Goal: Browse casually

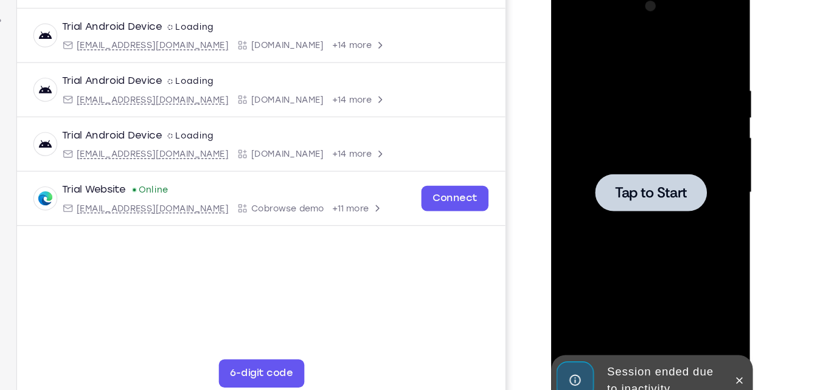
click at [643, 136] on div at bounding box center [636, 164] width 153 height 341
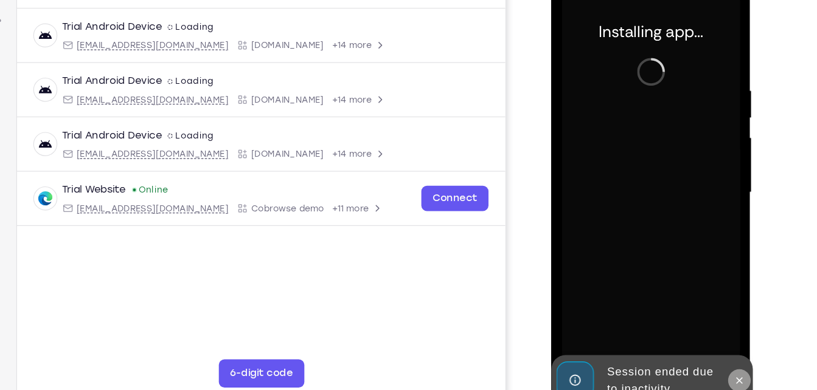
click at [716, 324] on icon at bounding box center [713, 326] width 10 height 10
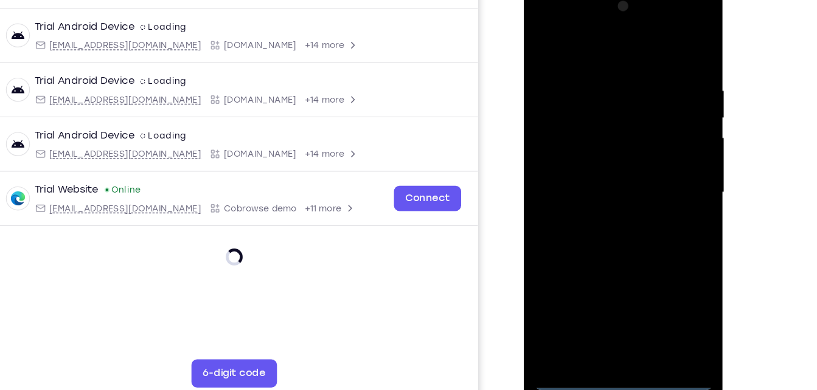
click at [613, 330] on div at bounding box center [608, 164] width 153 height 341
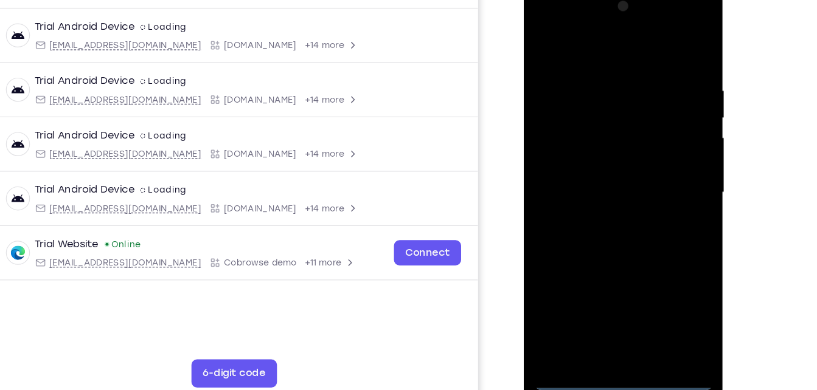
click at [668, 271] on div at bounding box center [608, 164] width 153 height 341
click at [568, 49] on div at bounding box center [608, 164] width 153 height 341
click at [654, 154] on div at bounding box center [608, 164] width 153 height 341
click at [601, 185] on div at bounding box center [608, 164] width 153 height 341
click at [572, 145] on div at bounding box center [608, 164] width 153 height 341
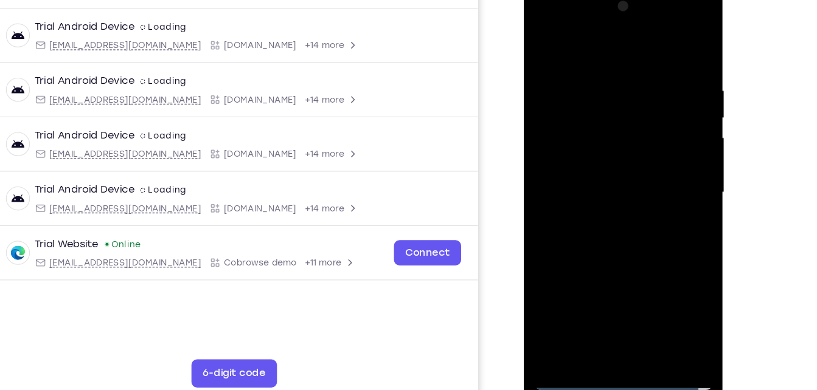
click at [544, 119] on div at bounding box center [608, 164] width 153 height 341
click at [575, 166] on div at bounding box center [608, 164] width 153 height 341
click at [589, 216] on div at bounding box center [608, 164] width 153 height 341
drag, startPoint x: 593, startPoint y: 50, endPoint x: 593, endPoint y: 12, distance: 38.9
click at [593, 12] on div at bounding box center [608, 164] width 153 height 341
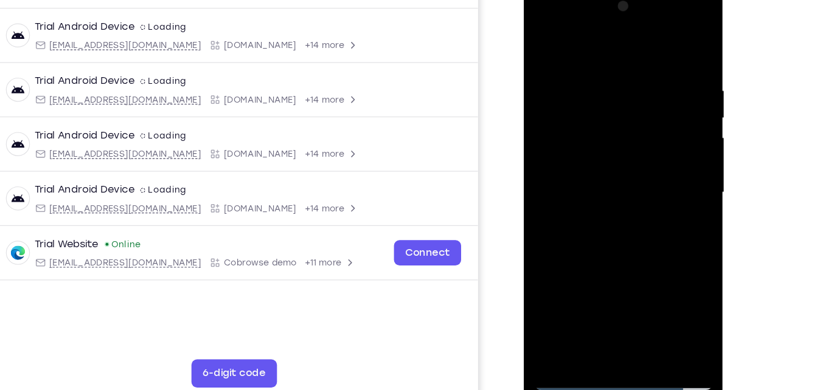
click at [677, 39] on div at bounding box center [608, 164] width 153 height 341
click at [545, 41] on div at bounding box center [608, 164] width 153 height 341
click at [633, 307] on div at bounding box center [608, 164] width 153 height 341
click at [605, 232] on div at bounding box center [608, 164] width 153 height 341
click at [542, 44] on div at bounding box center [608, 164] width 153 height 341
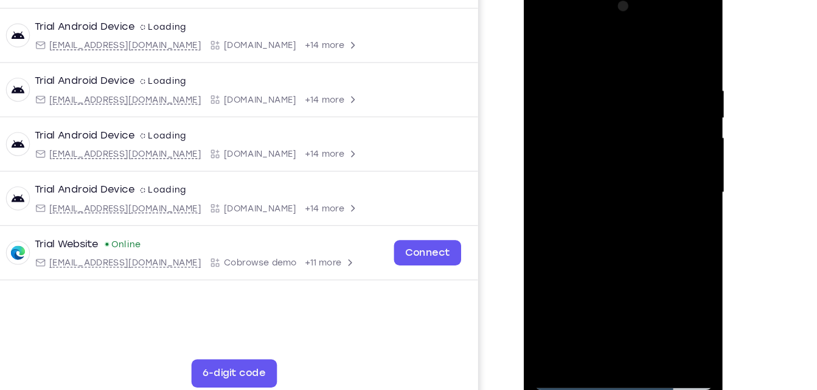
drag, startPoint x: 611, startPoint y: 241, endPoint x: 628, endPoint y: 160, distance: 83.2
click at [628, 160] on div at bounding box center [608, 164] width 153 height 341
click at [564, 263] on div at bounding box center [608, 164] width 153 height 341
drag, startPoint x: 596, startPoint y: 263, endPoint x: 615, endPoint y: 187, distance: 78.3
click at [615, 187] on div at bounding box center [608, 164] width 153 height 341
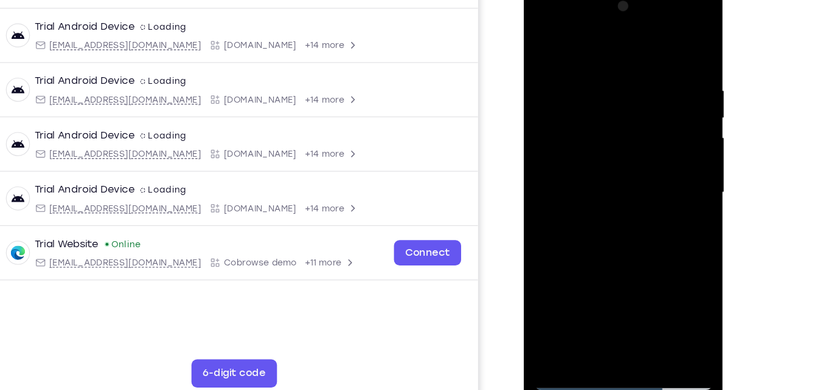
drag, startPoint x: 607, startPoint y: 222, endPoint x: 635, endPoint y: 106, distance: 119.0
click at [635, 106] on div at bounding box center [608, 164] width 153 height 341
drag, startPoint x: 625, startPoint y: 264, endPoint x: 651, endPoint y: 69, distance: 196.9
click at [651, 69] on div at bounding box center [608, 164] width 153 height 341
drag, startPoint x: 617, startPoint y: 260, endPoint x: 656, endPoint y: 63, distance: 200.8
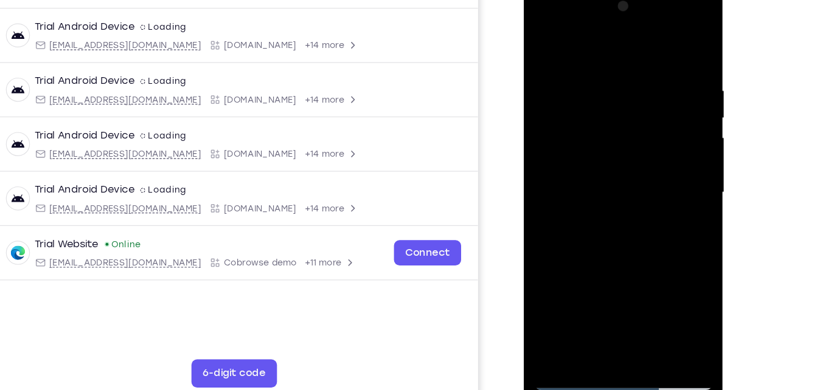
click at [656, 63] on div at bounding box center [608, 164] width 153 height 341
drag, startPoint x: 596, startPoint y: 227, endPoint x: 654, endPoint y: 54, distance: 182.9
click at [654, 54] on div at bounding box center [608, 164] width 153 height 341
drag, startPoint x: 611, startPoint y: 218, endPoint x: 594, endPoint y: 268, distance: 51.9
click at [594, 268] on div at bounding box center [608, 164] width 153 height 341
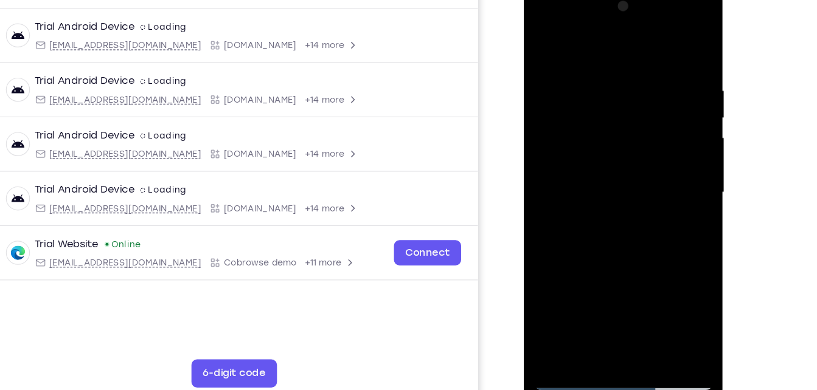
drag, startPoint x: 665, startPoint y: 100, endPoint x: 641, endPoint y: 207, distance: 110.2
click at [641, 207] on div at bounding box center [608, 164] width 153 height 341
click at [676, 170] on div at bounding box center [608, 164] width 153 height 341
click at [676, 177] on div at bounding box center [608, 164] width 153 height 341
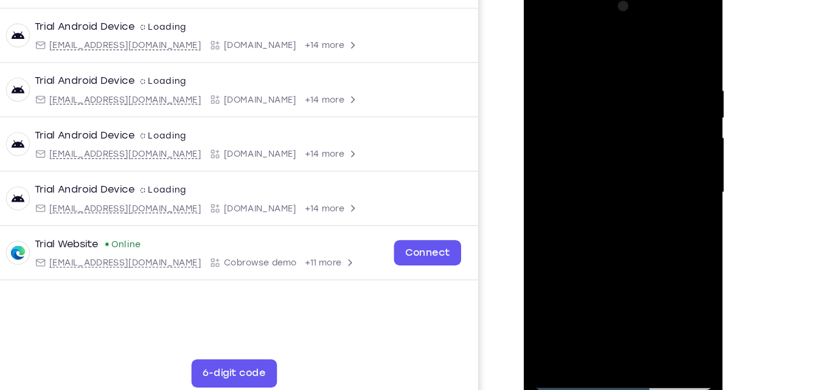
click at [549, 309] on div at bounding box center [608, 164] width 153 height 341
click at [595, 69] on div at bounding box center [608, 164] width 153 height 341
click at [666, 51] on div at bounding box center [608, 164] width 153 height 341
